Goal: Navigation & Orientation: Find specific page/section

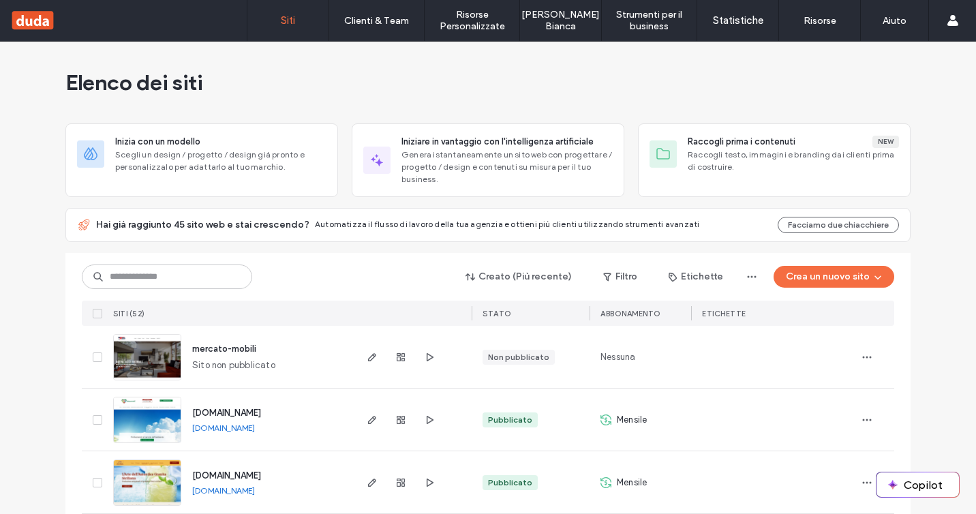
scroll to position [7, 0]
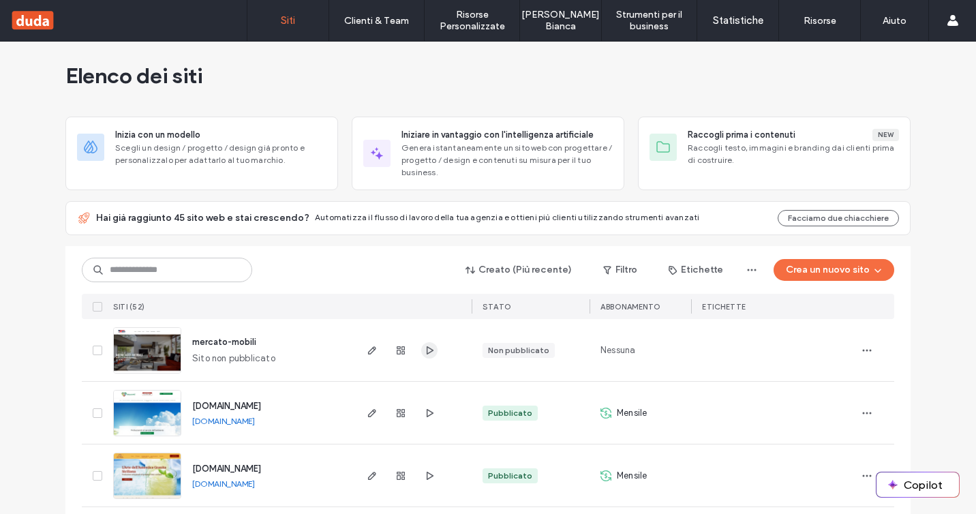
click at [424, 355] on icon "button" at bounding box center [429, 350] width 11 height 11
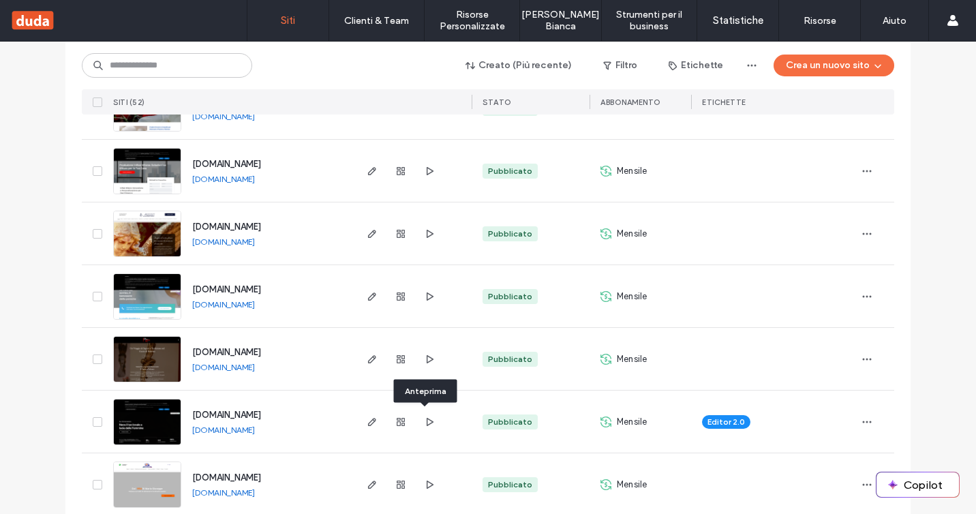
scroll to position [1193, 0]
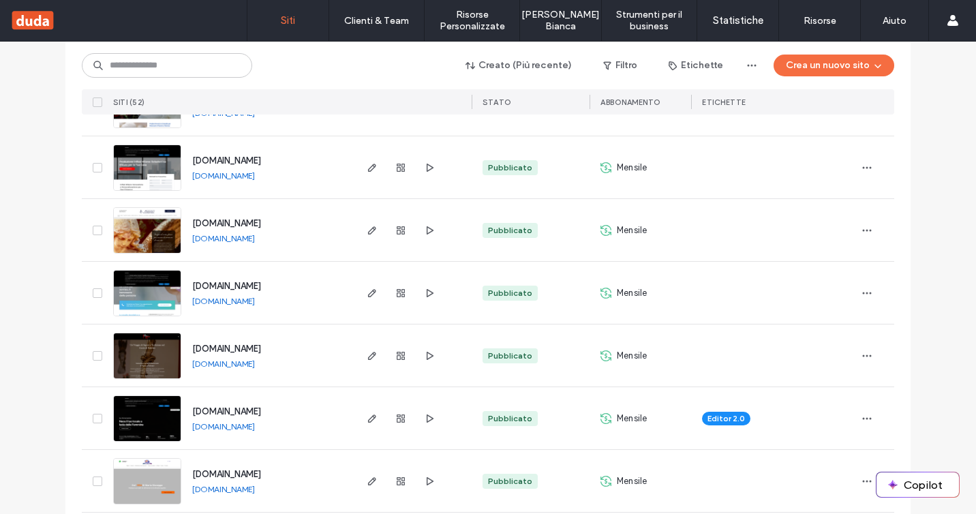
click at [255, 430] on link "[DOMAIN_NAME]" at bounding box center [223, 426] width 63 height 10
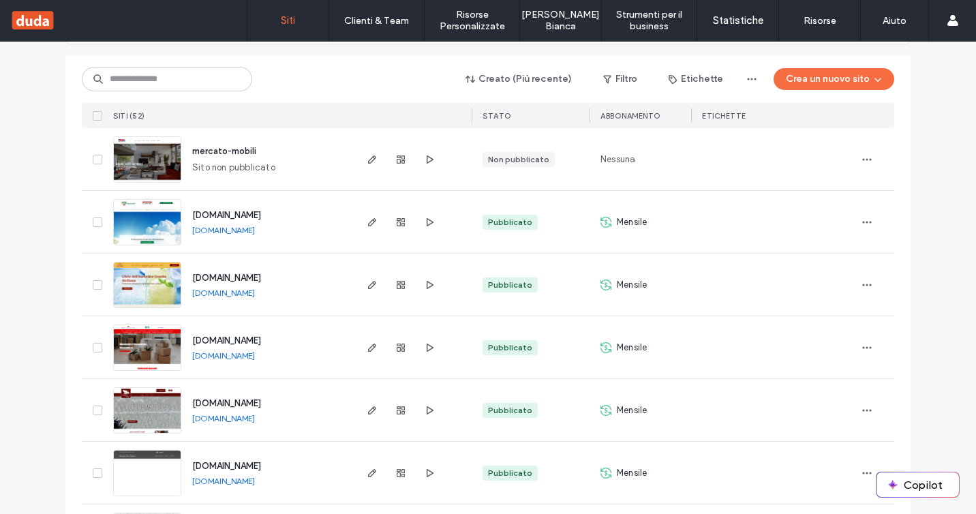
scroll to position [1452, 0]
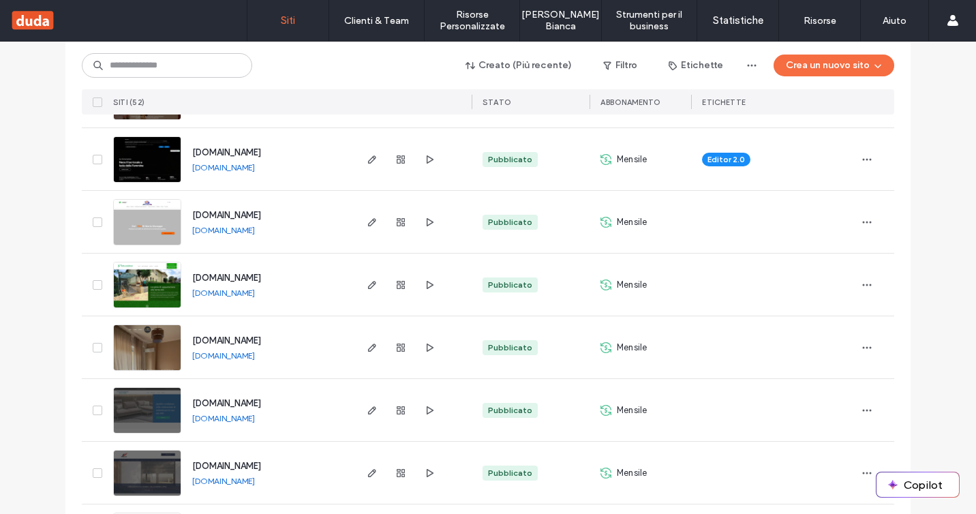
click at [255, 292] on link "[DOMAIN_NAME]" at bounding box center [223, 293] width 63 height 10
click at [35, 310] on div "Elenco dei siti Inizia con un modello Scegli un design / progetto / design già …" at bounding box center [488, 370] width 976 height 3563
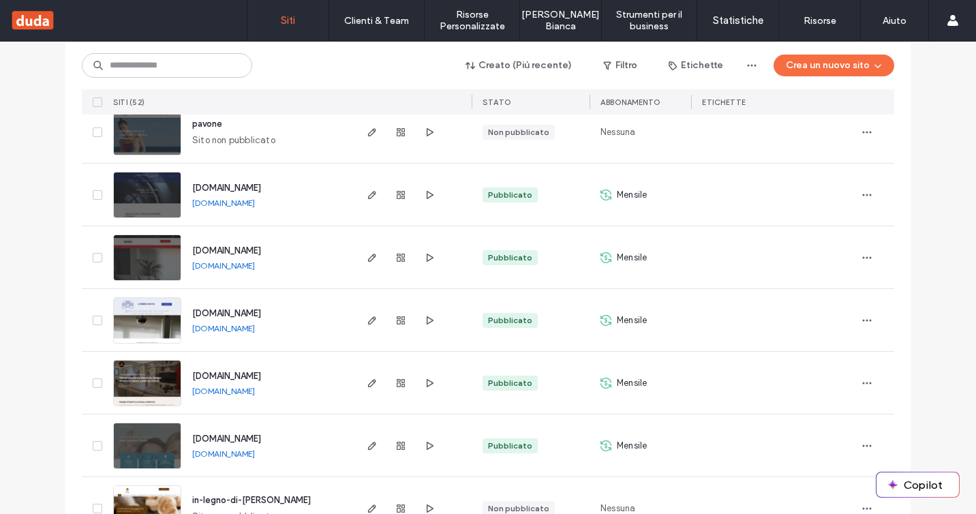
scroll to position [1941, 0]
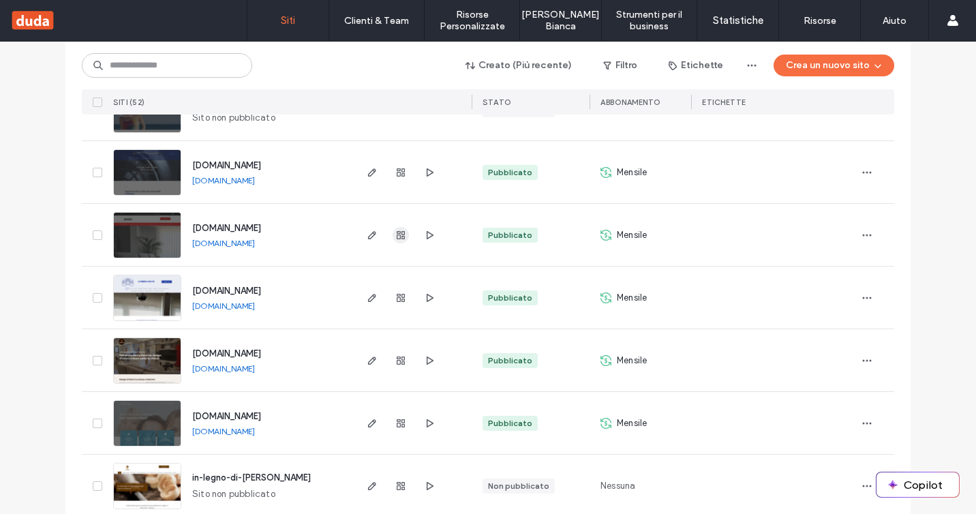
click at [396, 235] on icon "button" at bounding box center [401, 235] width 11 height 11
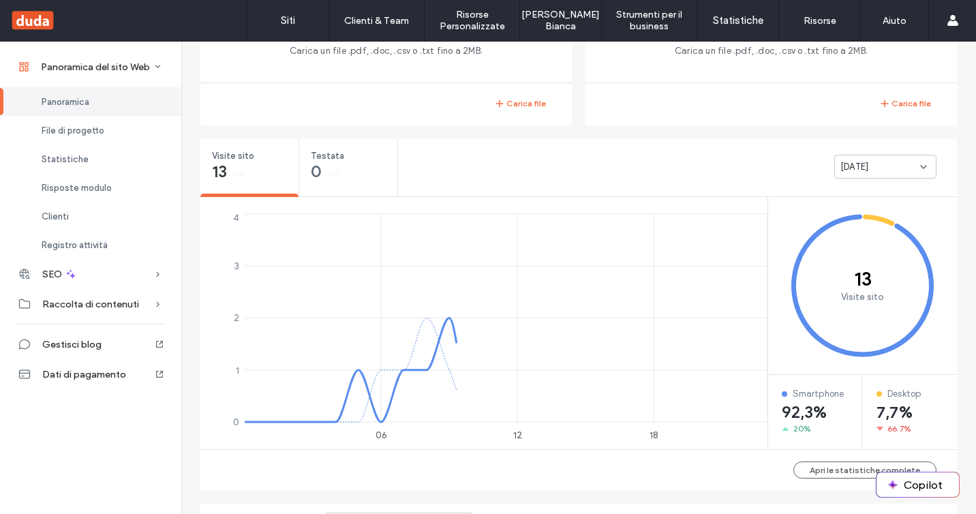
scroll to position [420, 0]
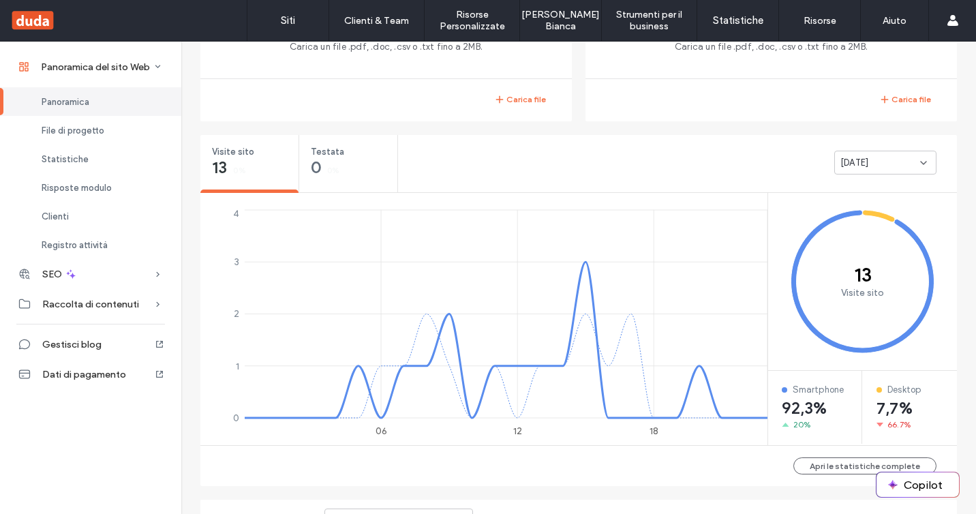
click at [891, 165] on div "[DATE]" at bounding box center [881, 163] width 80 height 14
click at [866, 232] on span "Ultimi 30 giorni" at bounding box center [867, 235] width 63 height 14
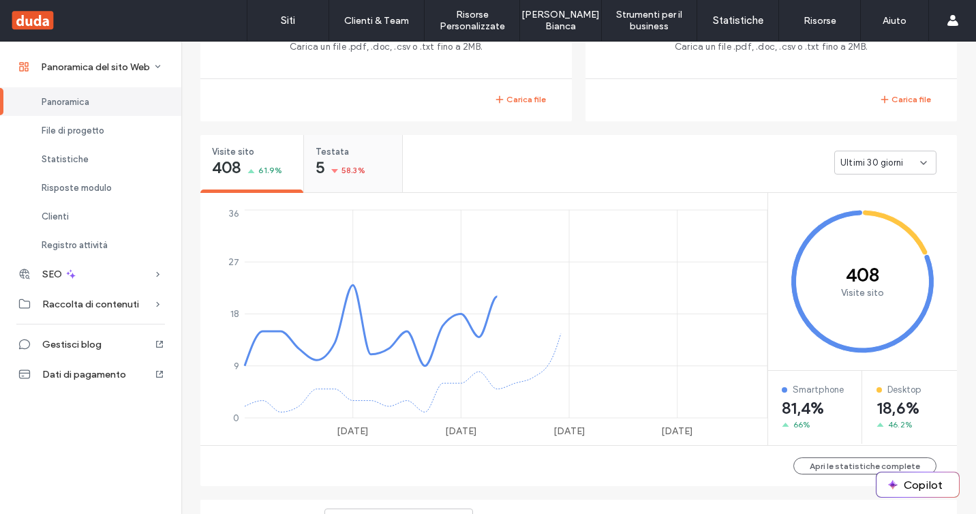
click at [357, 152] on span "Testata" at bounding box center [349, 152] width 66 height 14
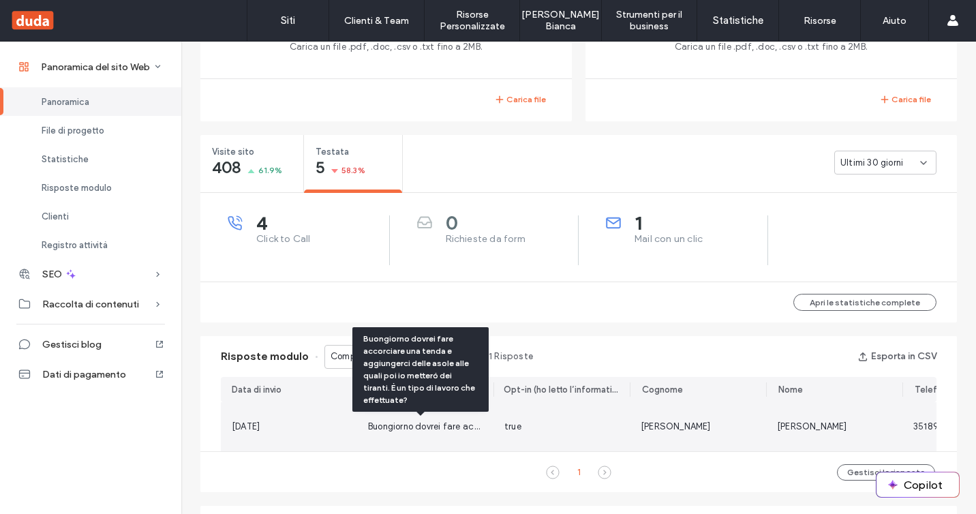
click at [475, 424] on span "Buongiorno dovrei fare accorciare una tenda e aggiungerci delle asole alle qual…" at bounding box center [660, 426] width 585 height 10
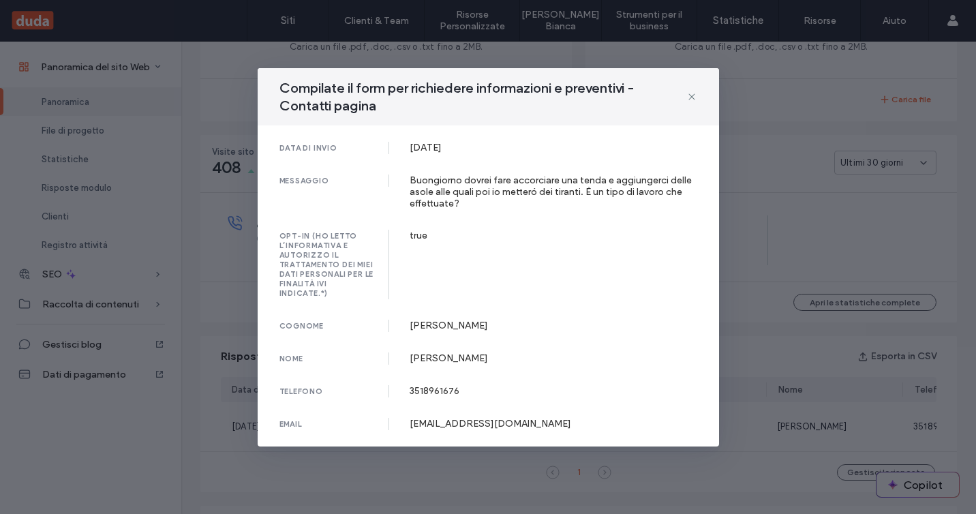
click at [816, 222] on div "Compilate il form per richiedere informazioni e preventivi - Contatti pagina da…" at bounding box center [488, 257] width 976 height 514
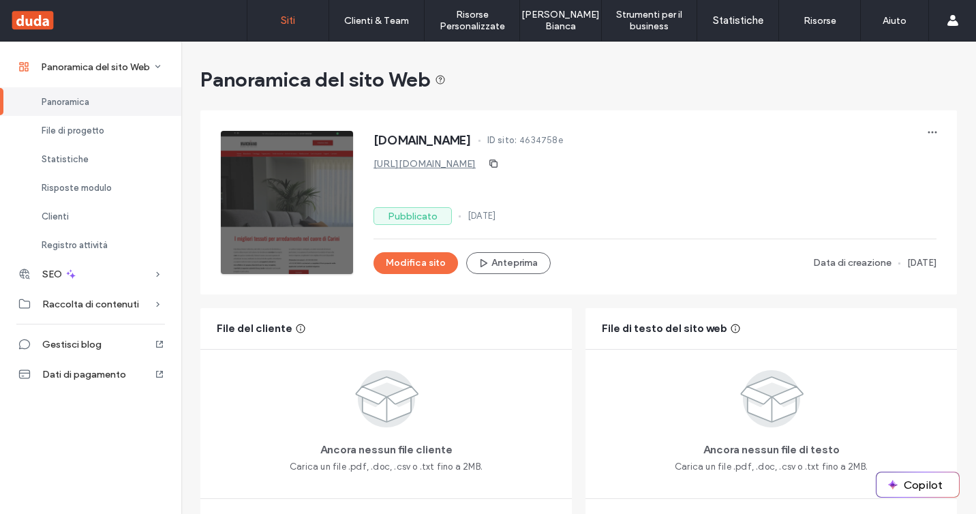
click at [293, 18] on label "Siti" at bounding box center [288, 20] width 14 height 12
